Goal: Information Seeking & Learning: Learn about a topic

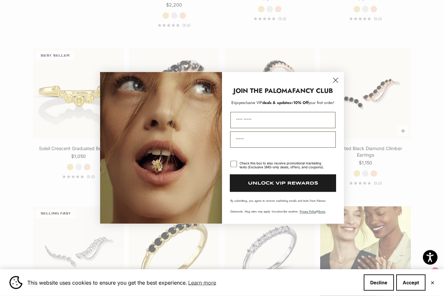
scroll to position [640, 0]
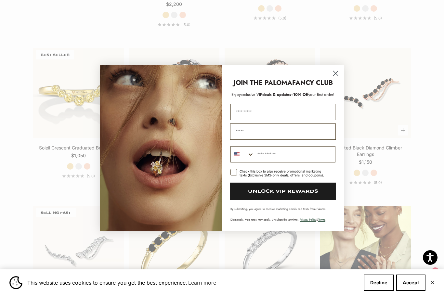
click at [338, 75] on icon "Close dialog" at bounding box center [336, 73] width 5 height 5
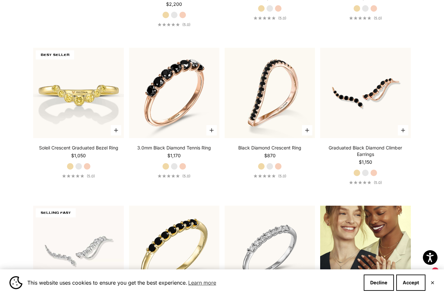
click at [434, 214] on section "Filter Sort by: Featured Sort by Featured Best selling Alphabetically, A-Z Alph…" at bounding box center [222, 112] width 444 height 1139
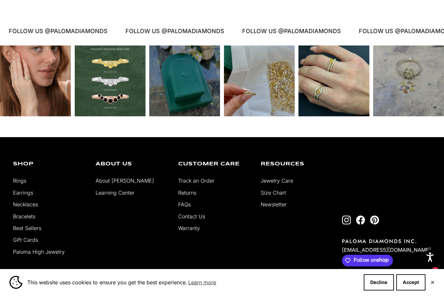
scroll to position [1329, 0]
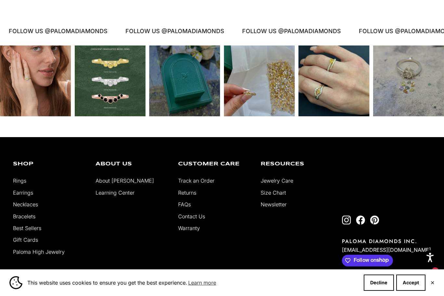
click at [25, 211] on ul "Rings Earrings Necklaces Bracelets Best Sellers Gift Cards Paloma High Jewelry" at bounding box center [49, 217] width 73 height 80
click at [23, 196] on link "Earrings" at bounding box center [23, 193] width 20 height 7
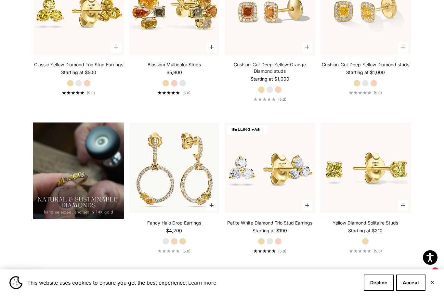
scroll to position [419, 0]
click at [75, 191] on img at bounding box center [78, 171] width 90 height 96
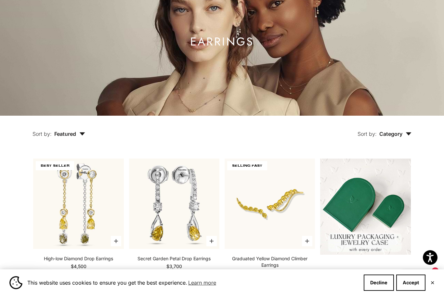
scroll to position [0, 0]
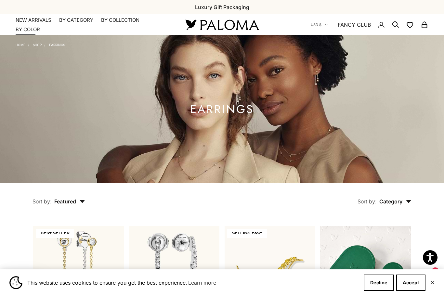
click at [32, 30] on summary "By Color" at bounding box center [28, 29] width 24 height 7
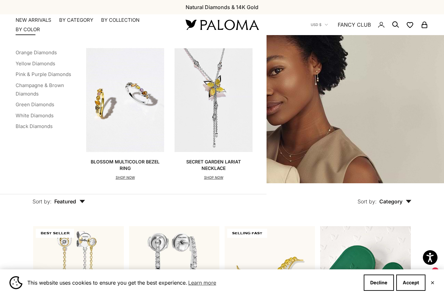
click at [51, 50] on link "Orange Diamonds" at bounding box center [36, 52] width 41 height 6
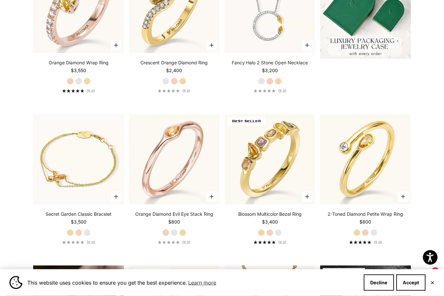
scroll to position [264, 0]
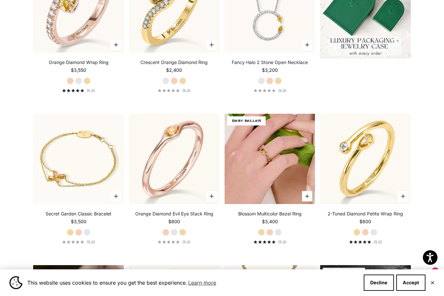
click at [264, 204] on img at bounding box center [270, 159] width 90 height 90
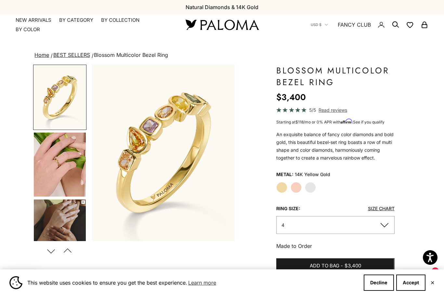
click at [73, 173] on img "Go to item 5" at bounding box center [60, 165] width 52 height 64
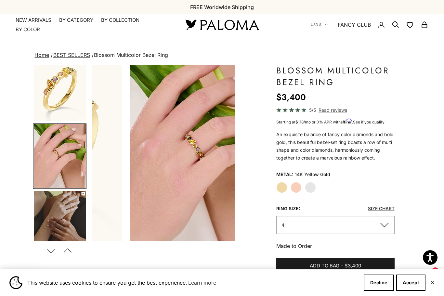
scroll to position [11, 0]
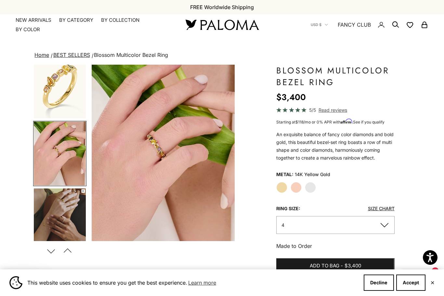
click at [71, 217] on img "Go to item 6" at bounding box center [60, 221] width 52 height 64
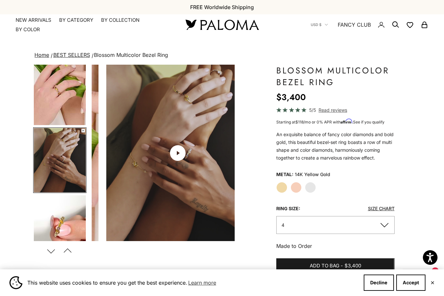
scroll to position [78, 0]
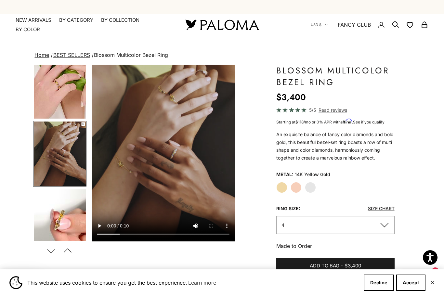
click at [167, 154] on video "#YellowGold\a#RoseGold\a#WhiteGold" at bounding box center [163, 153] width 143 height 177
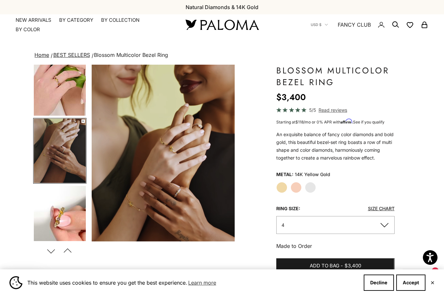
click at [72, 224] on img "Go to item 7" at bounding box center [60, 218] width 52 height 64
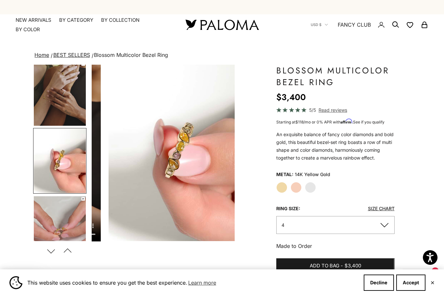
scroll to position [145, 0]
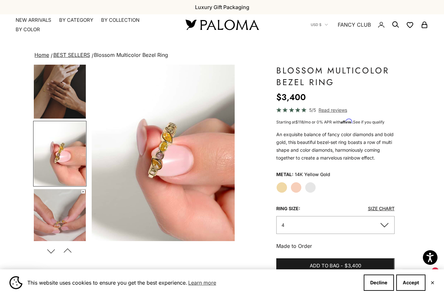
click at [65, 215] on img "Go to item 8" at bounding box center [60, 221] width 52 height 64
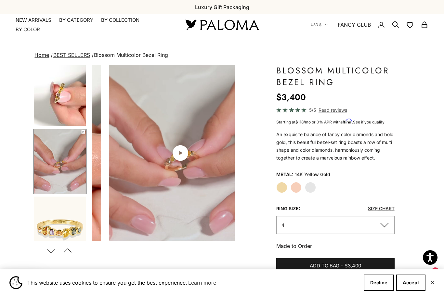
scroll to position [213, 0]
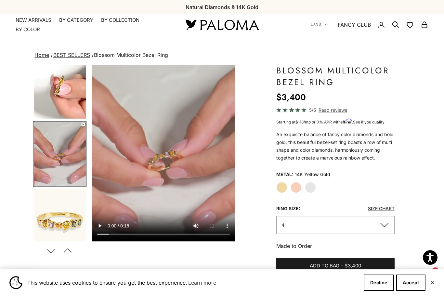
click at [167, 156] on video "#YellowGold\a#RoseGold\a#WhiteGold\a" at bounding box center [163, 153] width 143 height 177
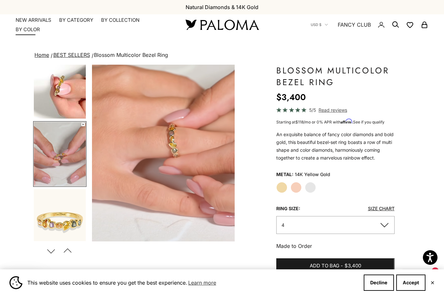
click at [37, 28] on summary "By Color" at bounding box center [28, 29] width 24 height 7
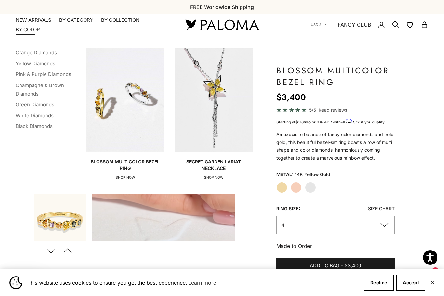
click at [50, 61] on link "Yellow Diamonds" at bounding box center [36, 63] width 40 height 6
click at [48, 64] on link "Yellow Diamonds" at bounding box center [36, 63] width 40 height 6
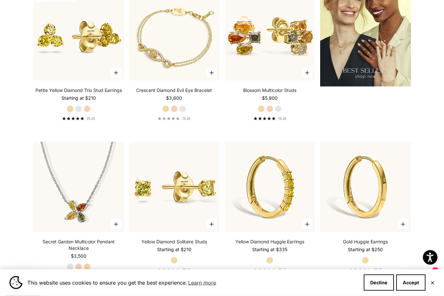
scroll to position [850, 0]
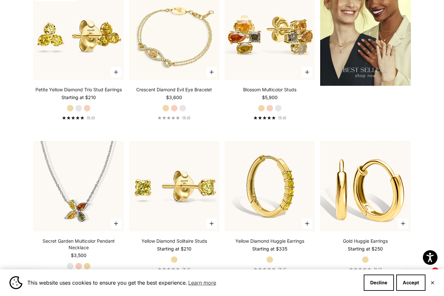
click at [404, 174] on img at bounding box center [365, 186] width 90 height 90
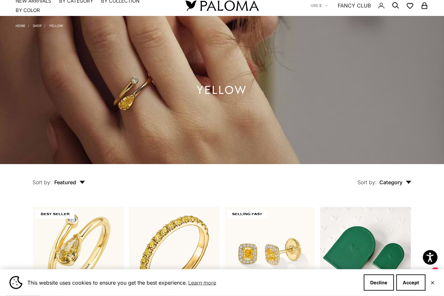
scroll to position [0, 0]
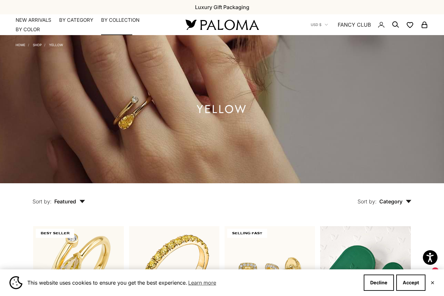
click at [129, 20] on summary "By Collection" at bounding box center [120, 20] width 38 height 7
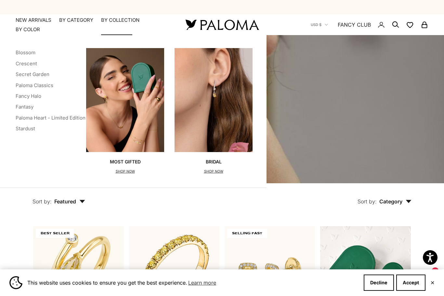
click at [217, 170] on p "SHOP NOW" at bounding box center [213, 171] width 19 height 7
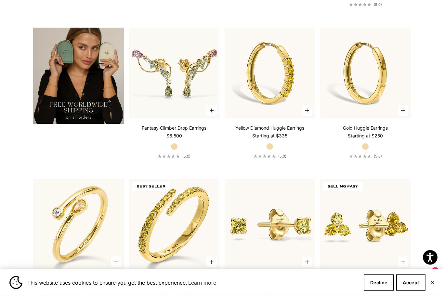
scroll to position [1115, 0]
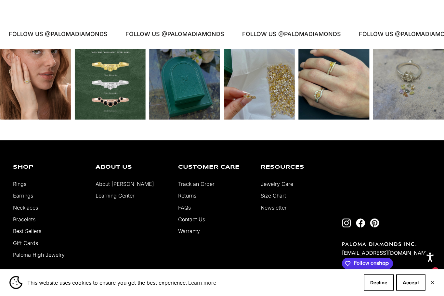
scroll to position [2697, 0]
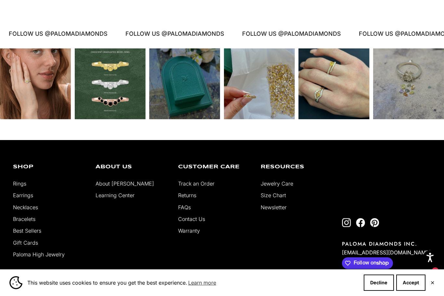
click at [55, 258] on link "Paloma High Jewelry" at bounding box center [39, 254] width 52 height 7
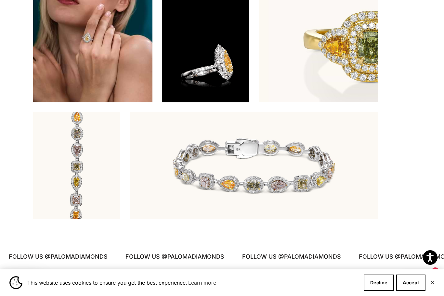
scroll to position [1920, 0]
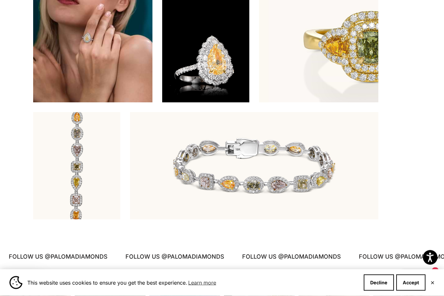
click at [409, 186] on media-grid at bounding box center [222, 48] width 378 height 341
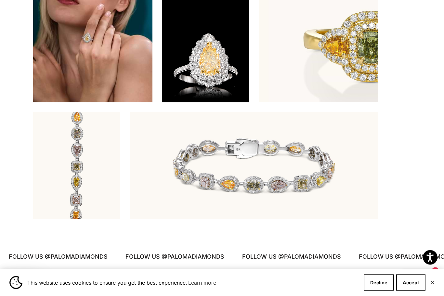
scroll to position [1920, 0]
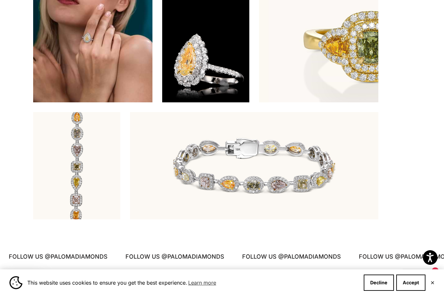
click at [314, 190] on img at bounding box center [254, 165] width 248 height 107
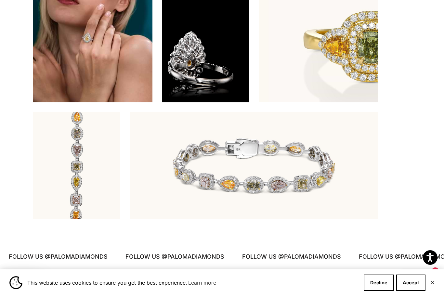
click at [315, 187] on img at bounding box center [254, 165] width 248 height 107
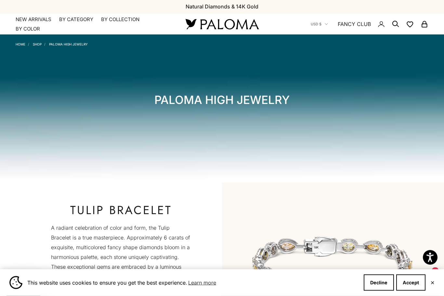
scroll to position [0, 0]
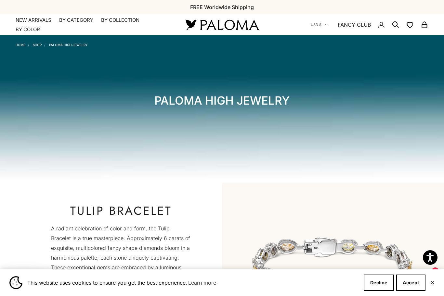
click at [360, 27] on link "FANCY CLUB" at bounding box center [354, 24] width 33 height 8
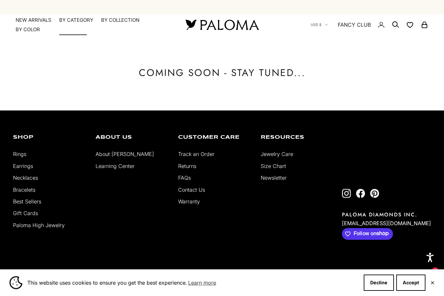
click at [77, 21] on summary "By Category" at bounding box center [76, 20] width 34 height 7
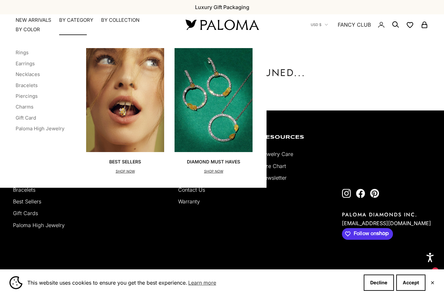
click at [32, 85] on link "Bracelets" at bounding box center [27, 85] width 22 height 6
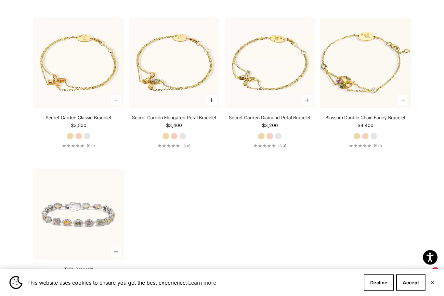
scroll to position [354, 0]
